Goal: Transaction & Acquisition: Purchase product/service

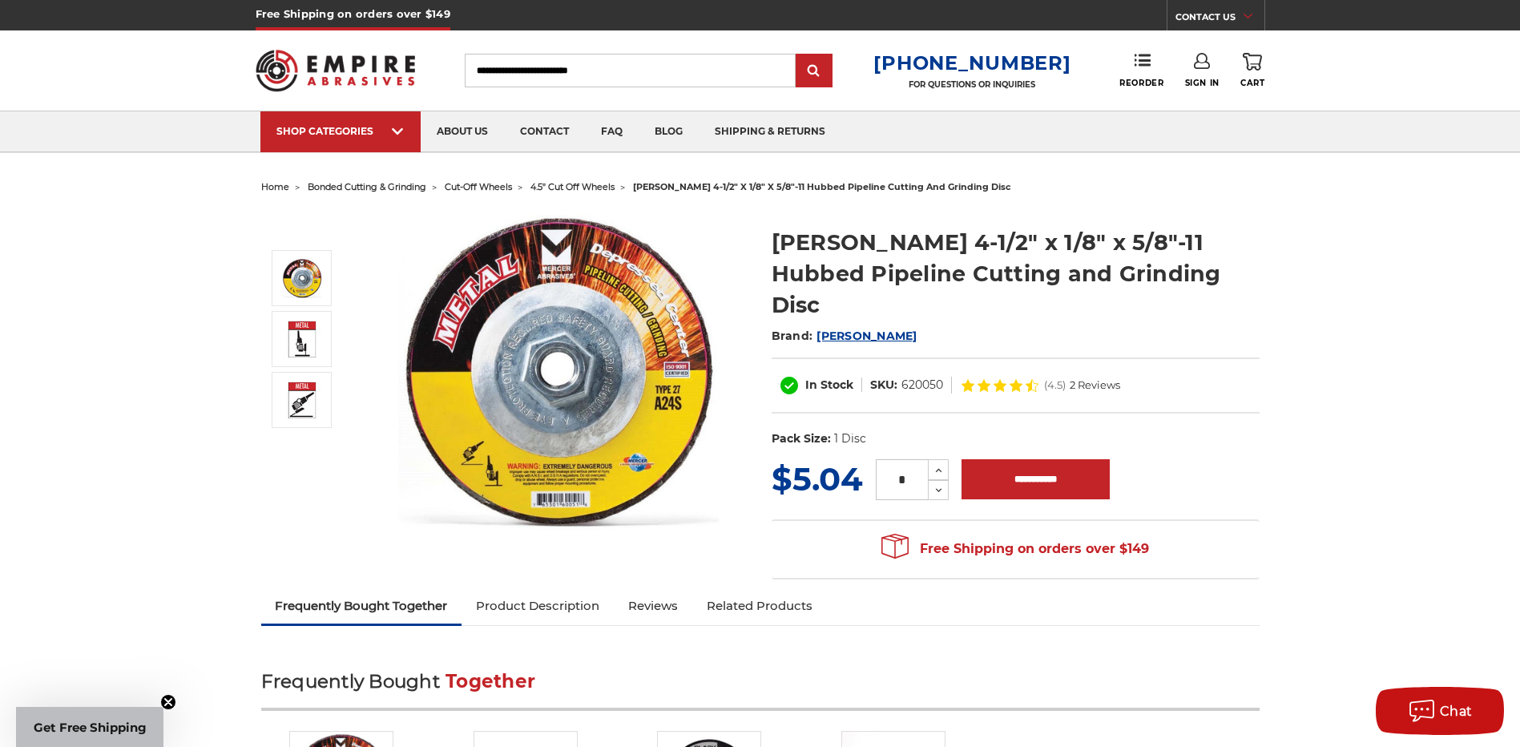
click at [390, 191] on span "bonded cutting & grinding" at bounding box center [367, 186] width 119 height 11
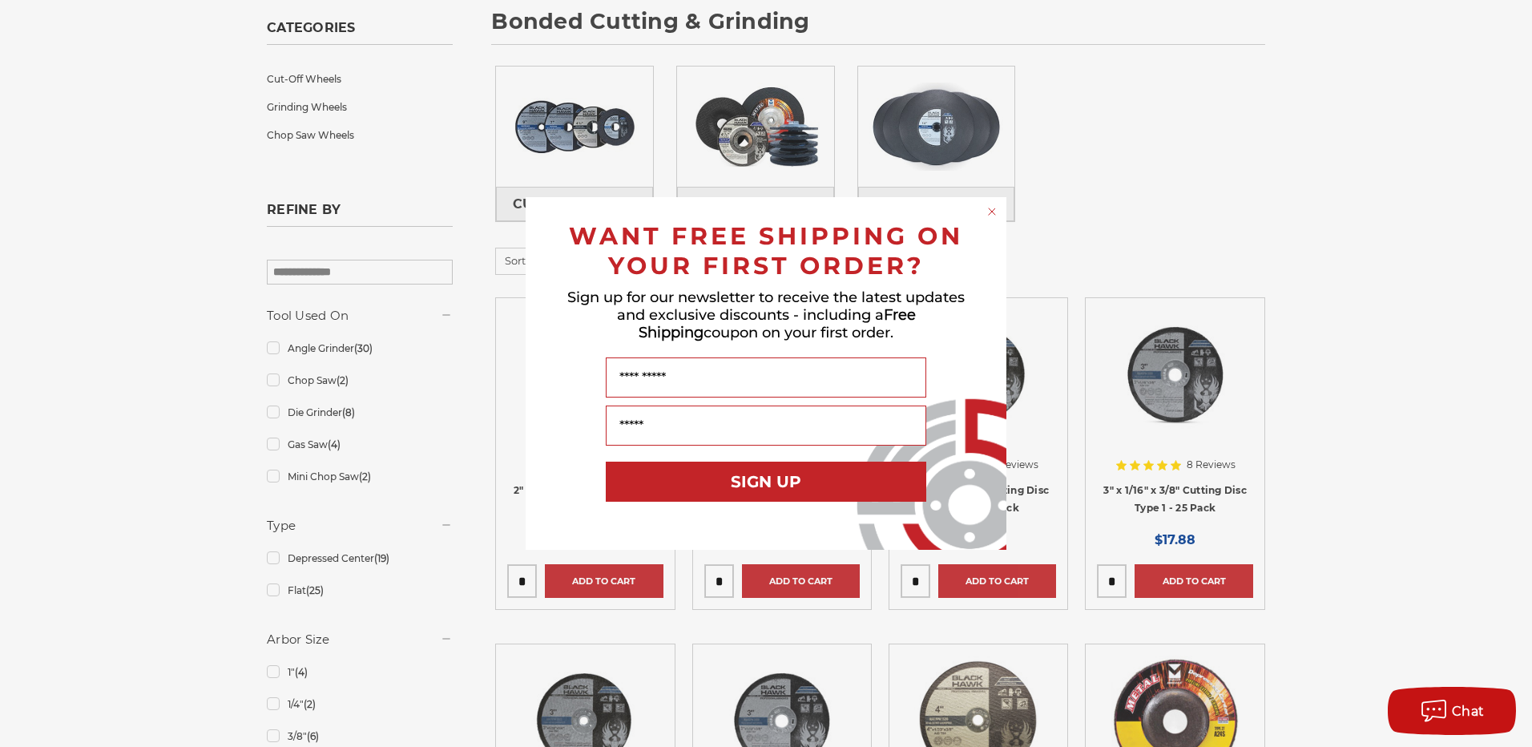
click at [992, 215] on circle "Close dialog" at bounding box center [992, 211] width 15 height 15
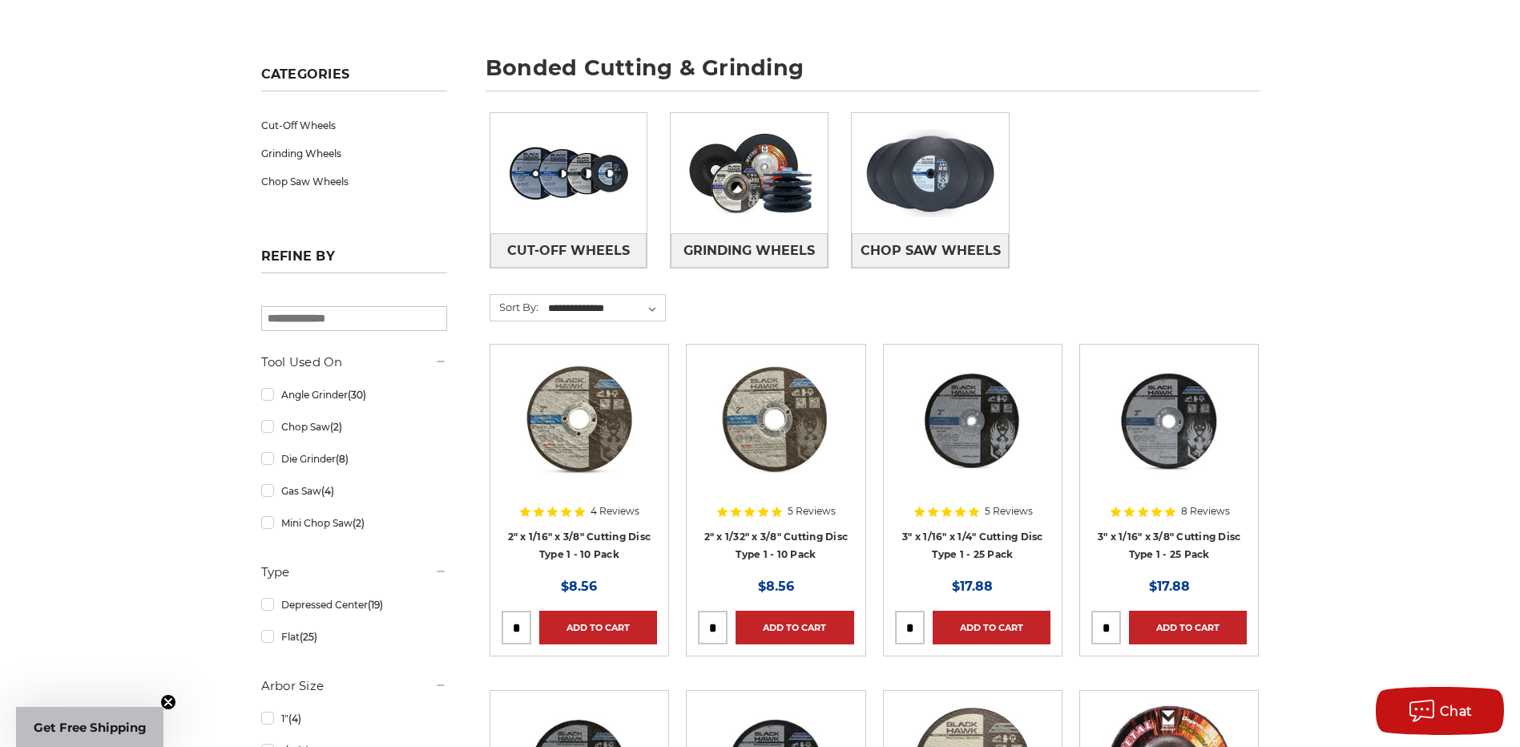
scroll to position [160, 0]
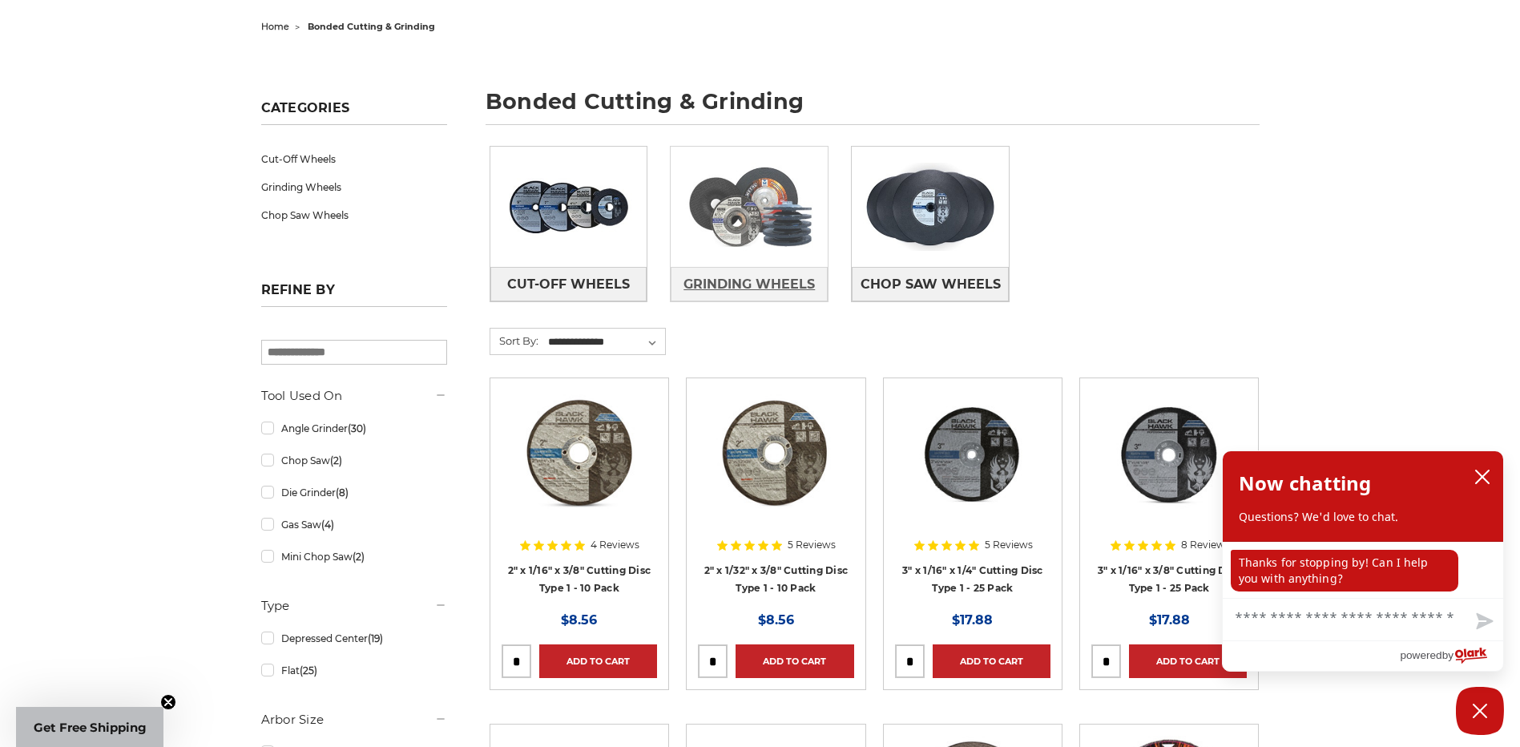
click at [770, 268] on link "Grinding Wheels" at bounding box center [749, 284] width 157 height 34
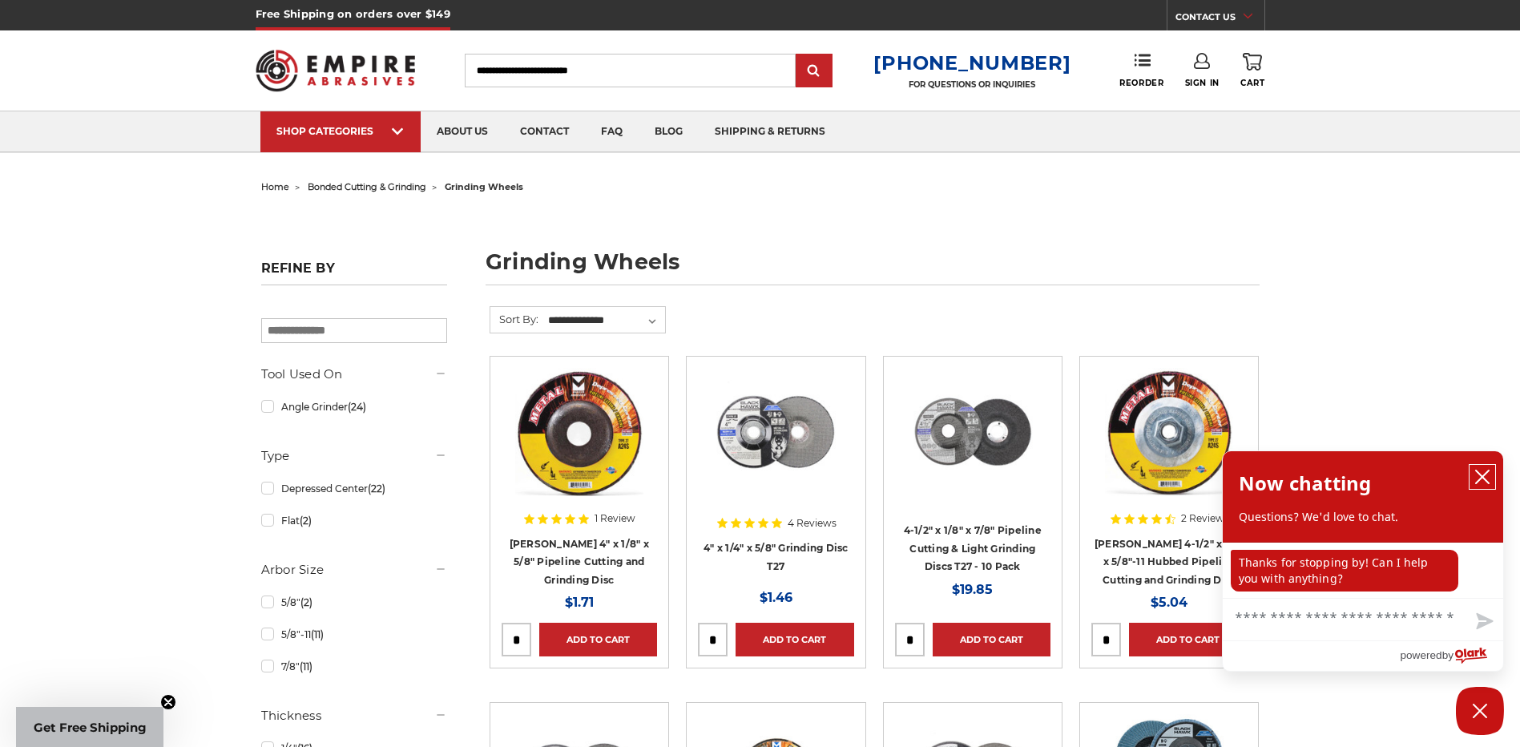
click at [1476, 479] on icon "close chatbox" at bounding box center [1482, 477] width 16 height 16
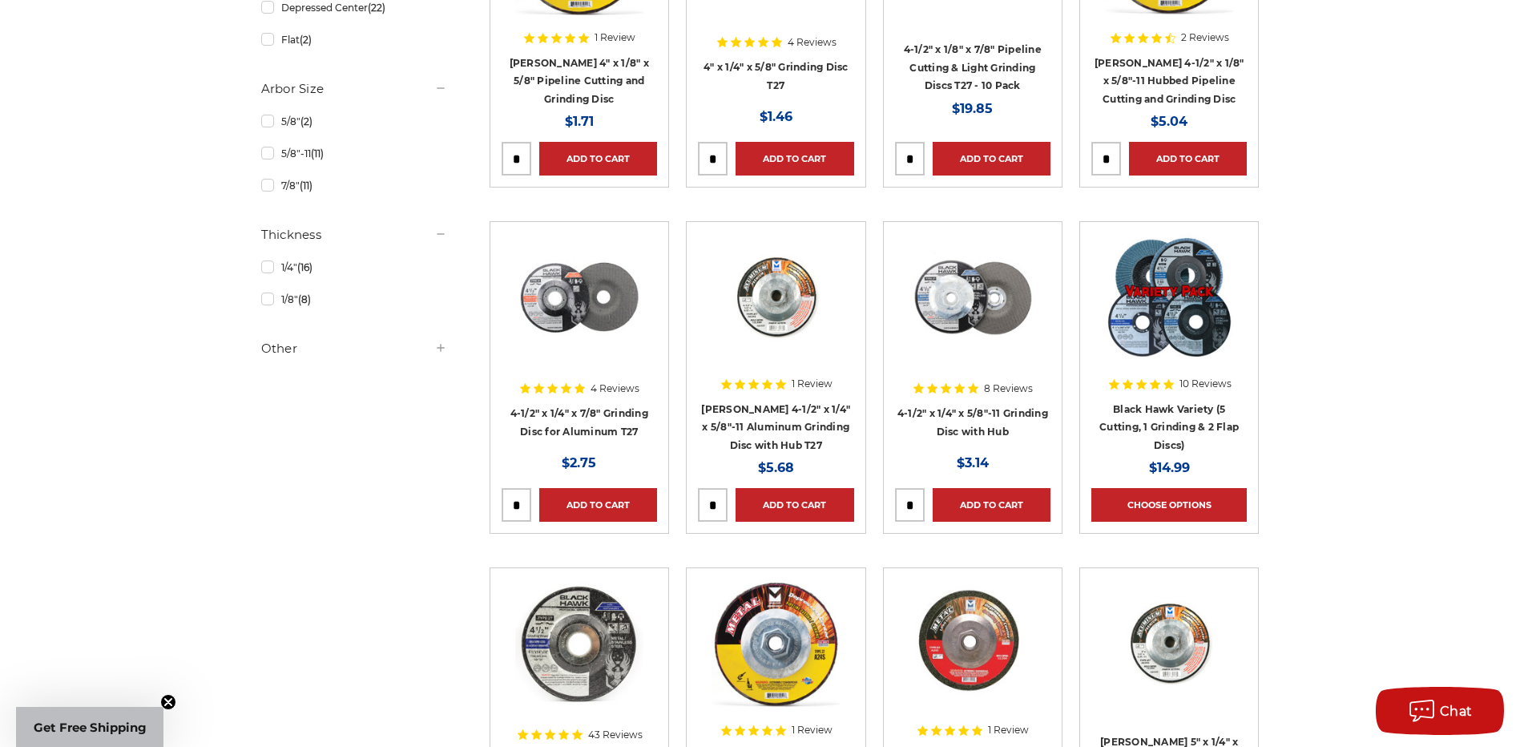
scroll to position [801, 0]
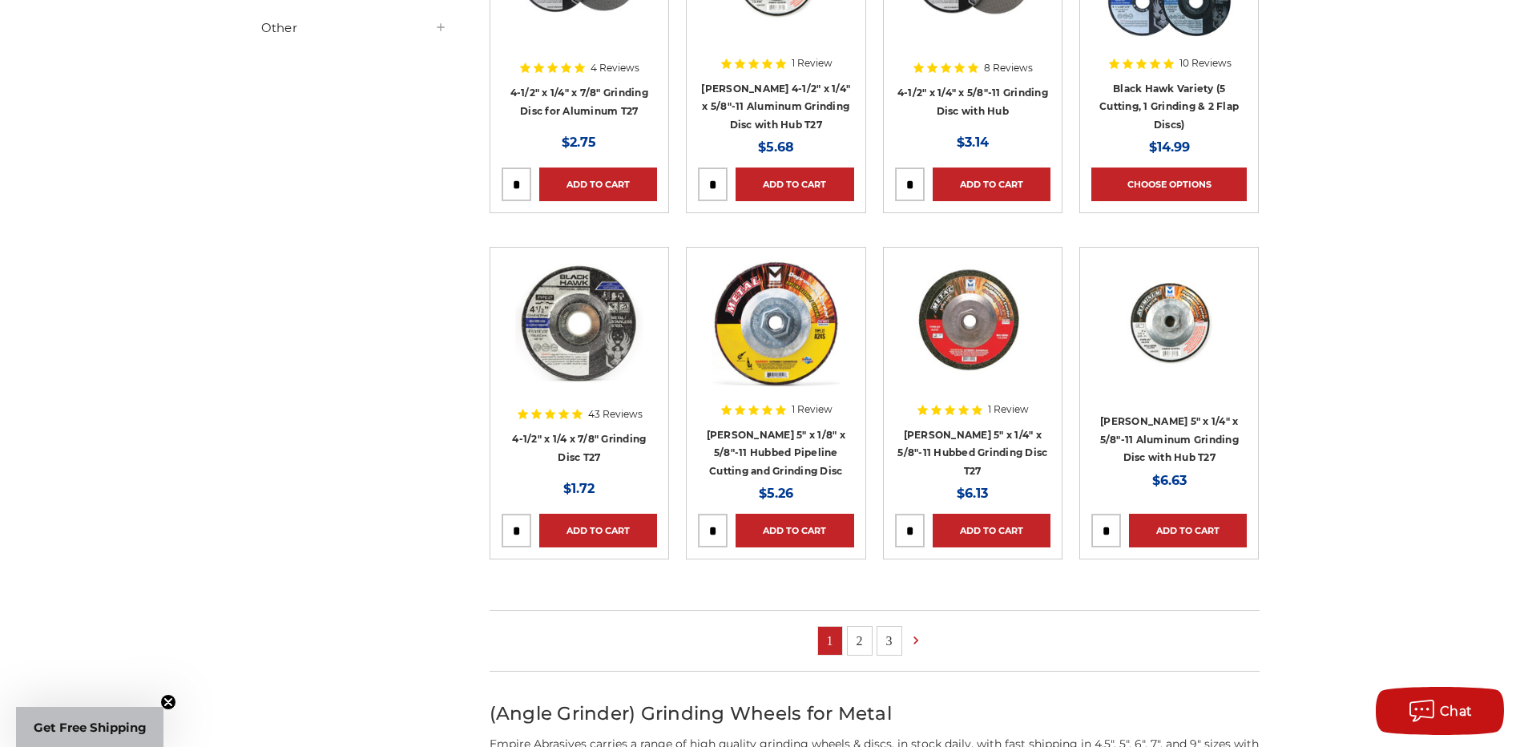
click at [863, 644] on link "2" at bounding box center [860, 641] width 24 height 28
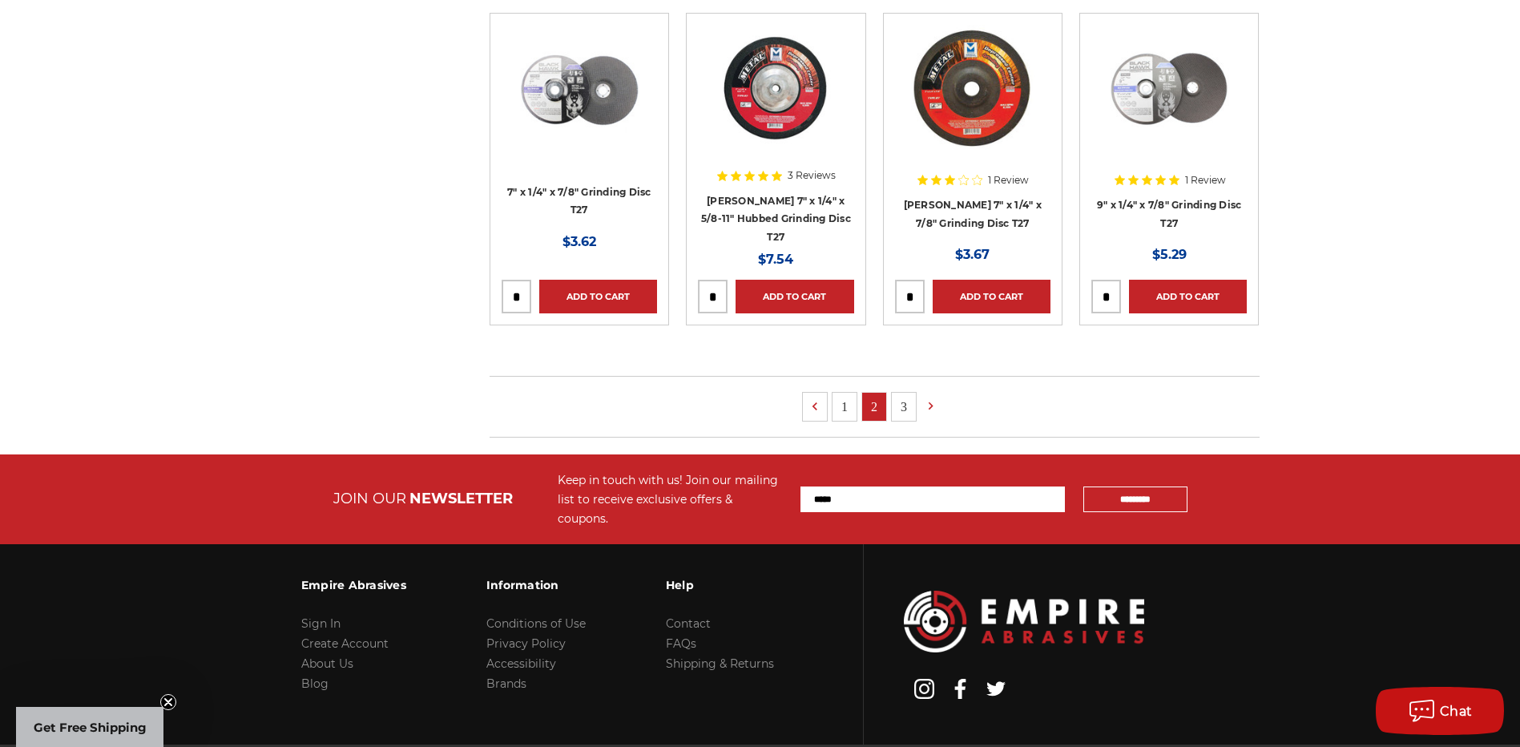
scroll to position [941, 0]
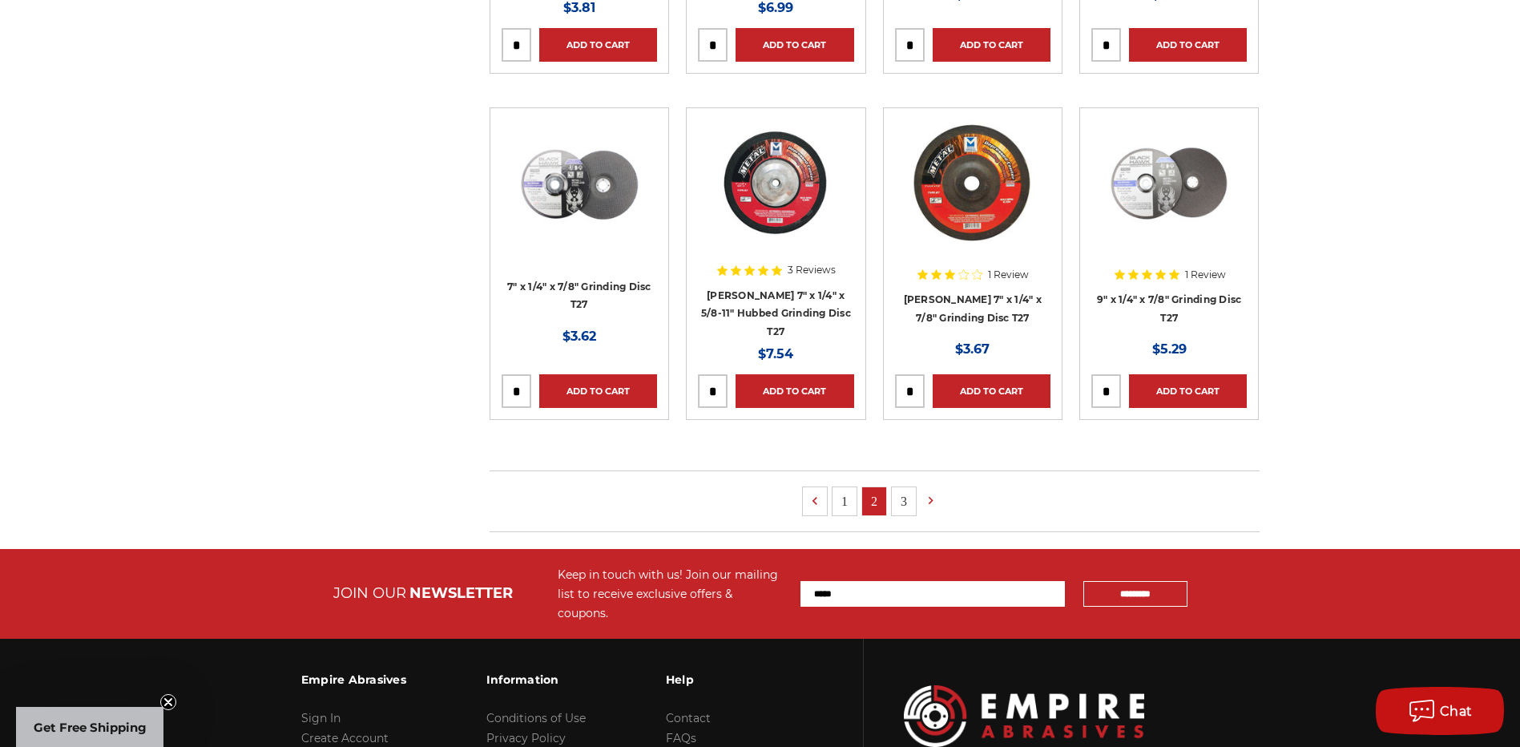
click at [903, 502] on link "3" at bounding box center [904, 501] width 24 height 28
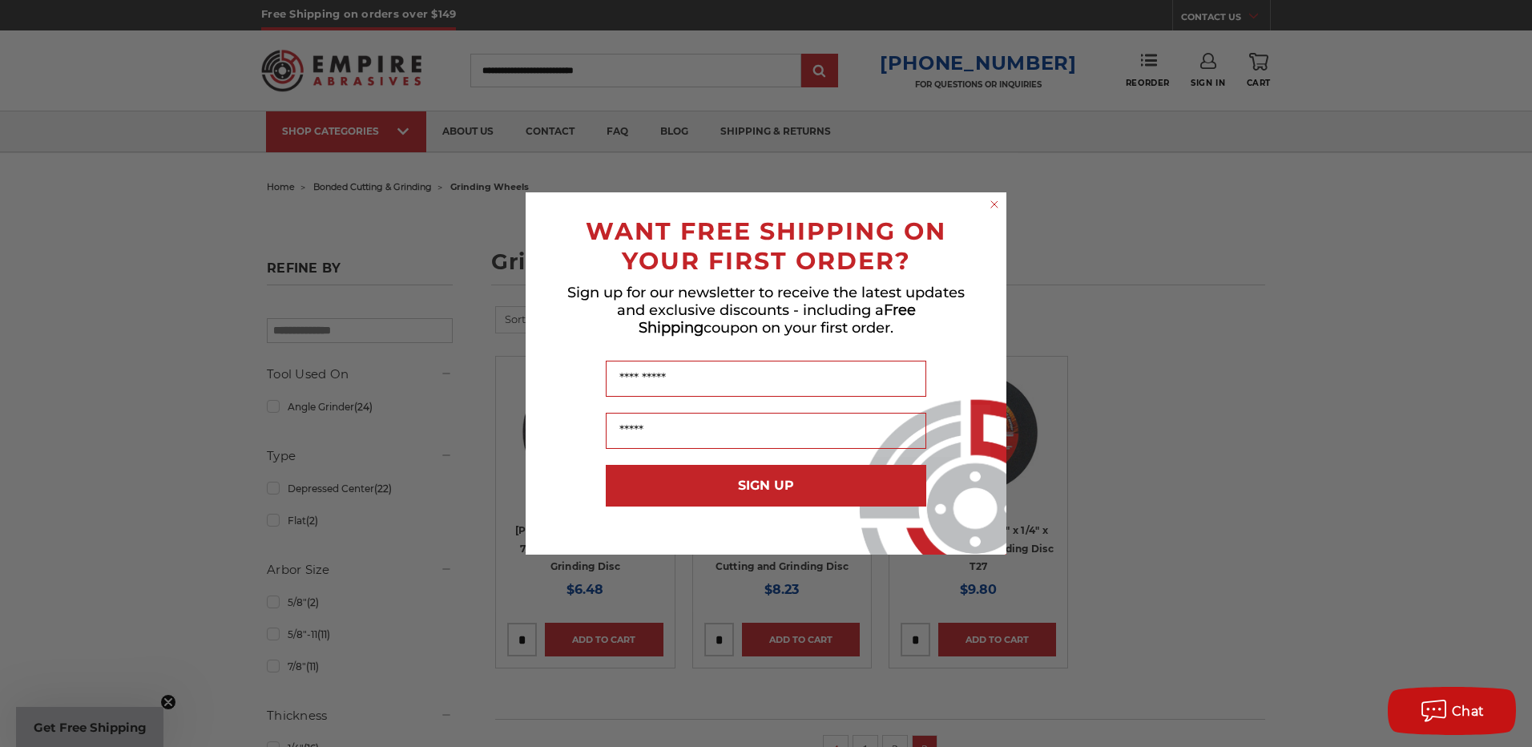
click at [993, 201] on circle "Close dialog" at bounding box center [994, 204] width 15 height 15
